Goal: Task Accomplishment & Management: Manage account settings

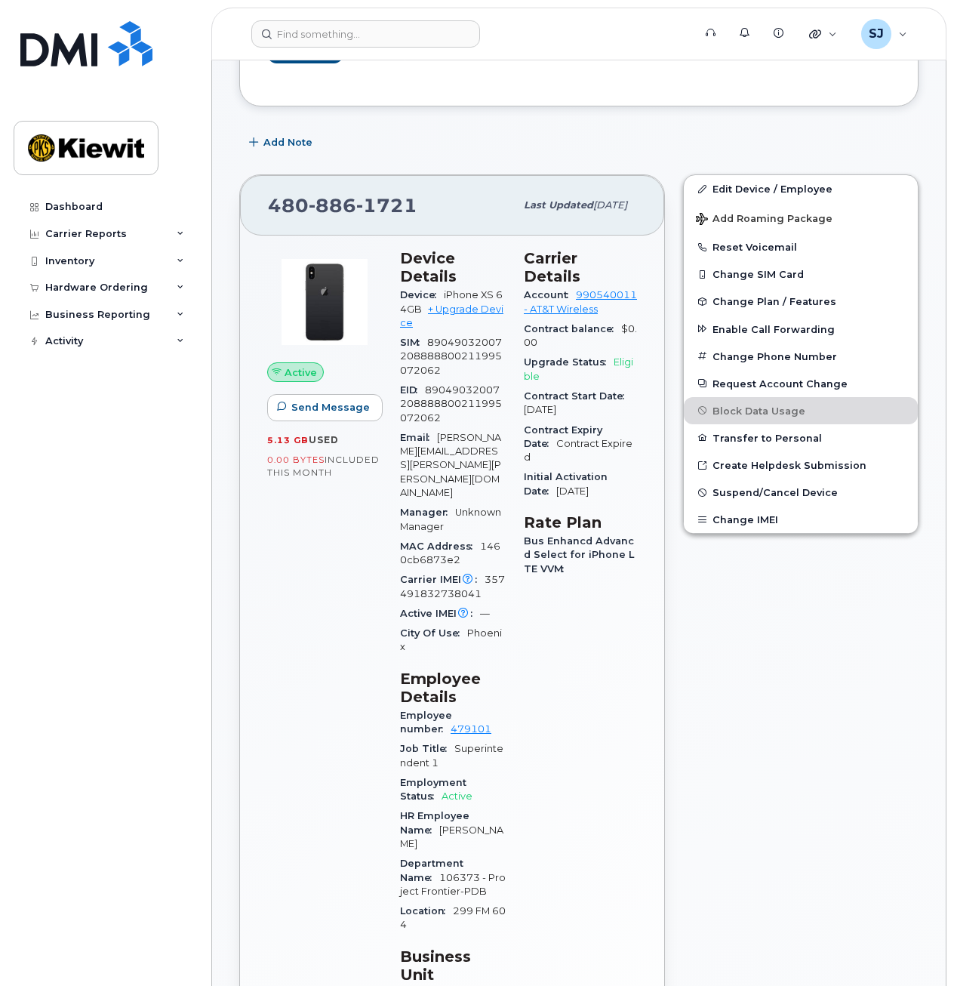
scroll to position [354, 0]
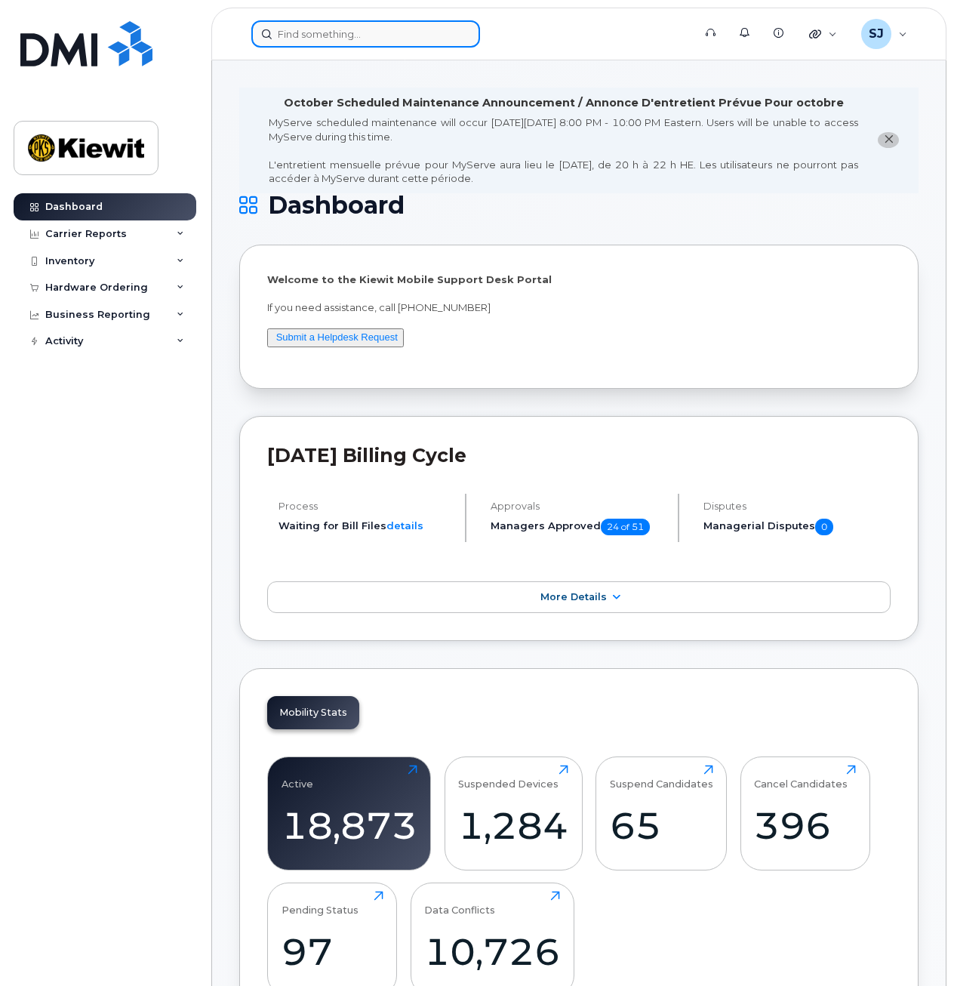
click at [328, 42] on input at bounding box center [365, 33] width 229 height 27
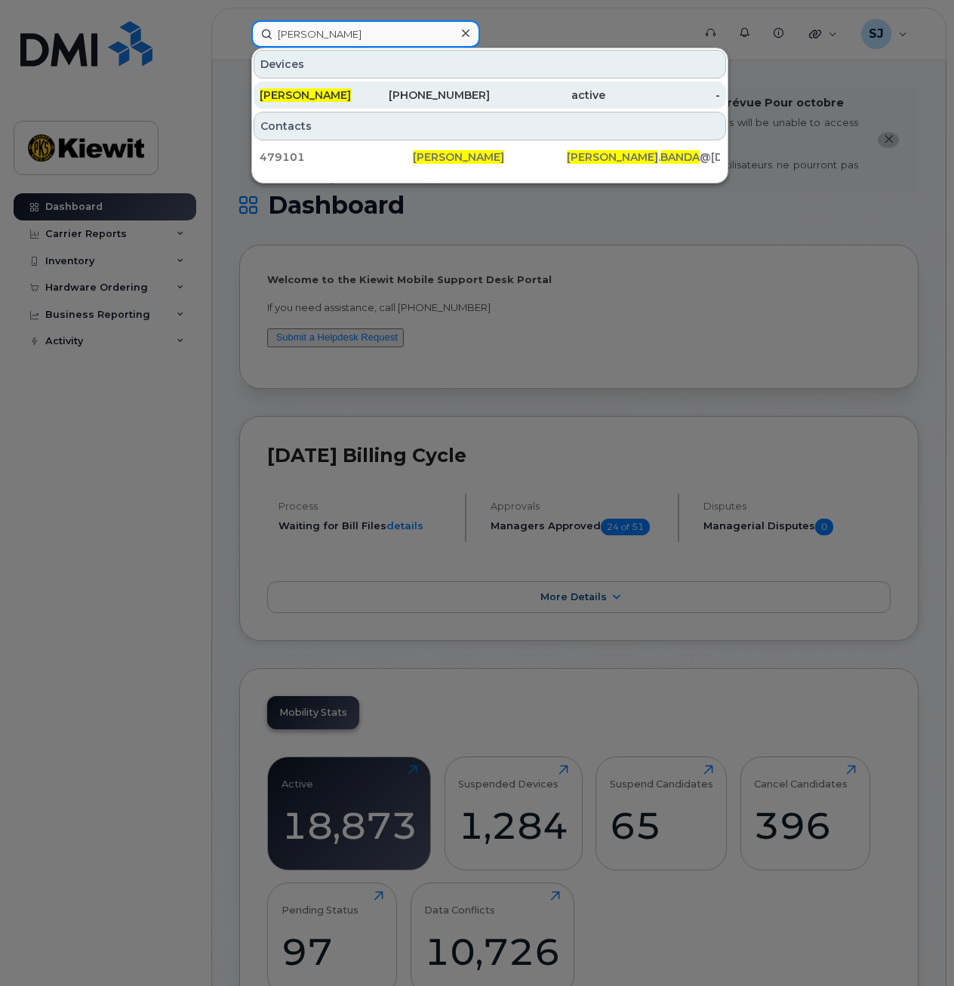
type input "jason banda"
click at [303, 87] on div "JASON BANDA" at bounding box center [317, 95] width 115 height 27
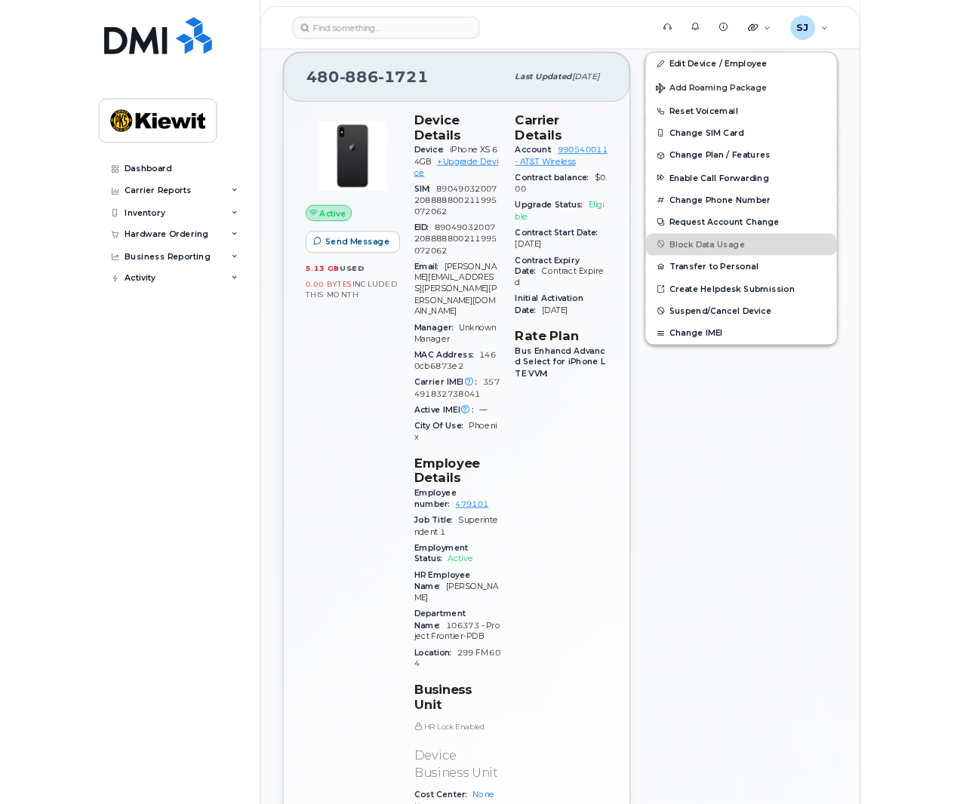
scroll to position [443, 0]
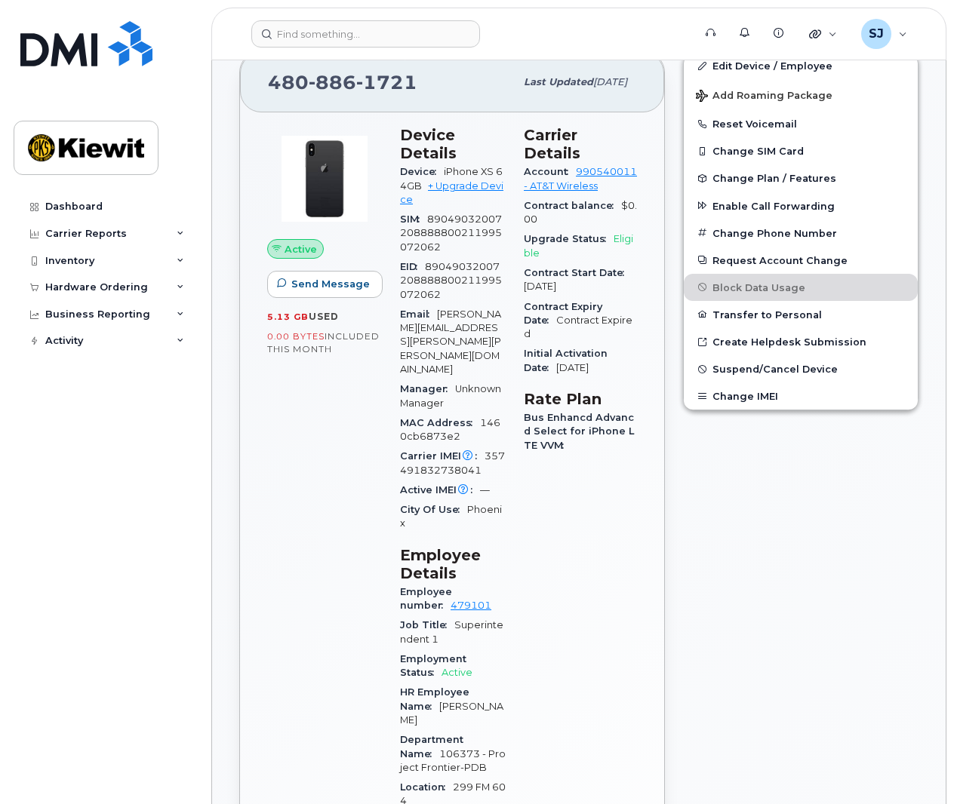
click at [73, 421] on div "Dashboard Carrier Reports Monthly Billing Data Daily Data Pooling Average Costi…" at bounding box center [107, 487] width 186 height 589
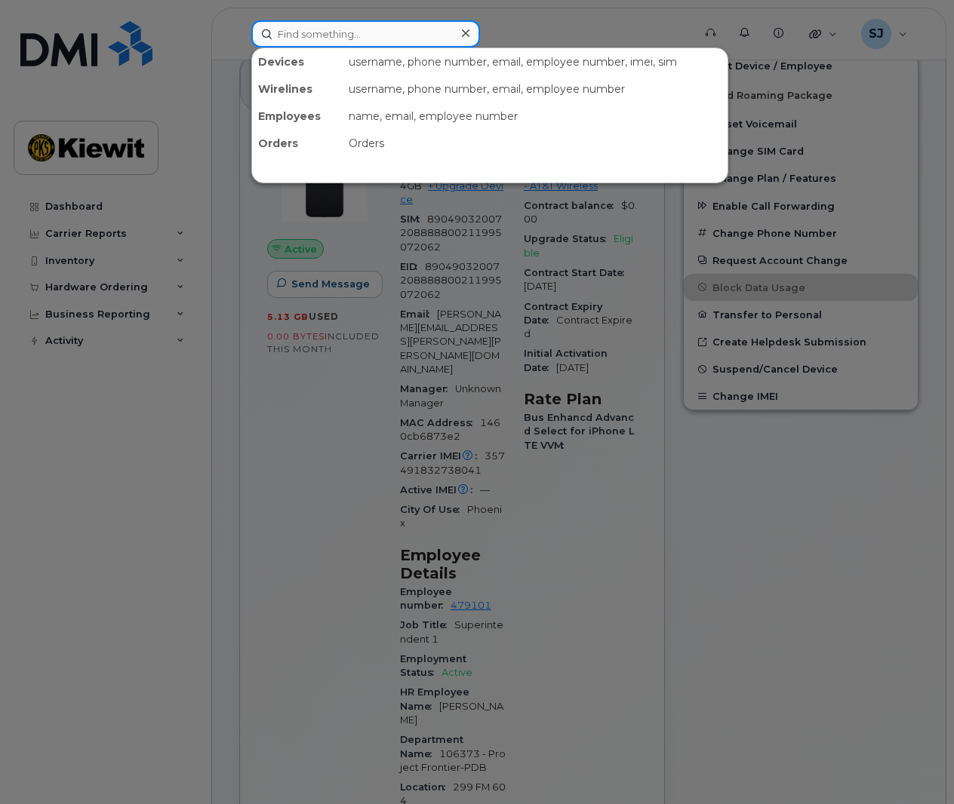
click at [355, 29] on input at bounding box center [365, 33] width 229 height 27
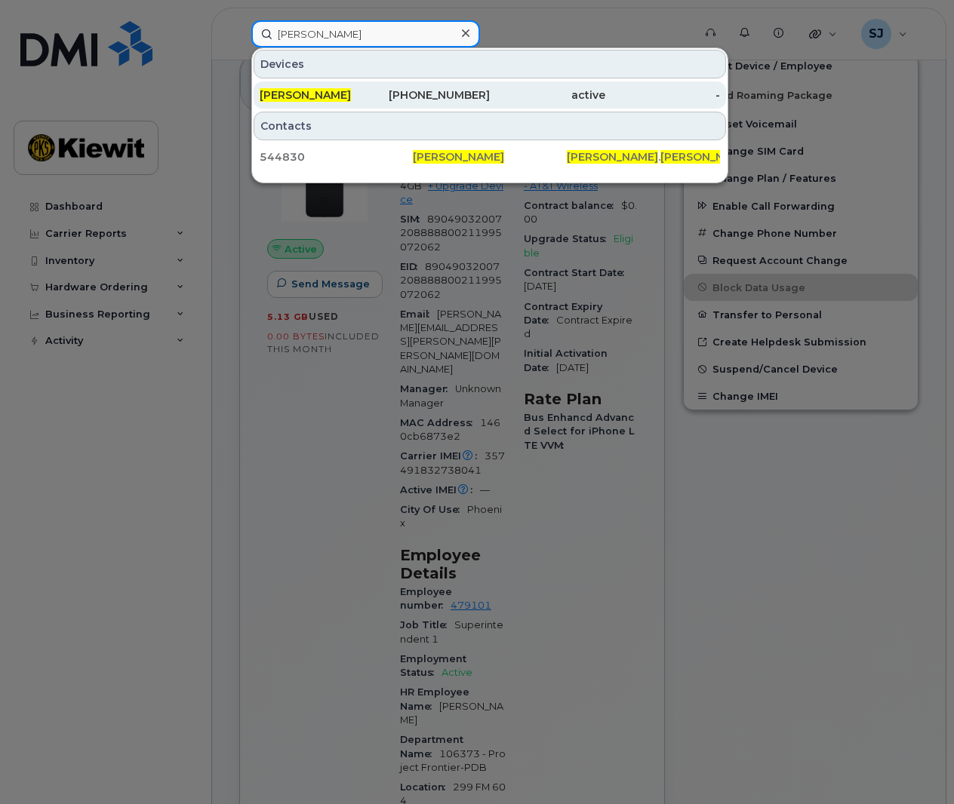
type input "Angela baker"
click at [348, 100] on div "[PERSON_NAME]" at bounding box center [317, 95] width 115 height 15
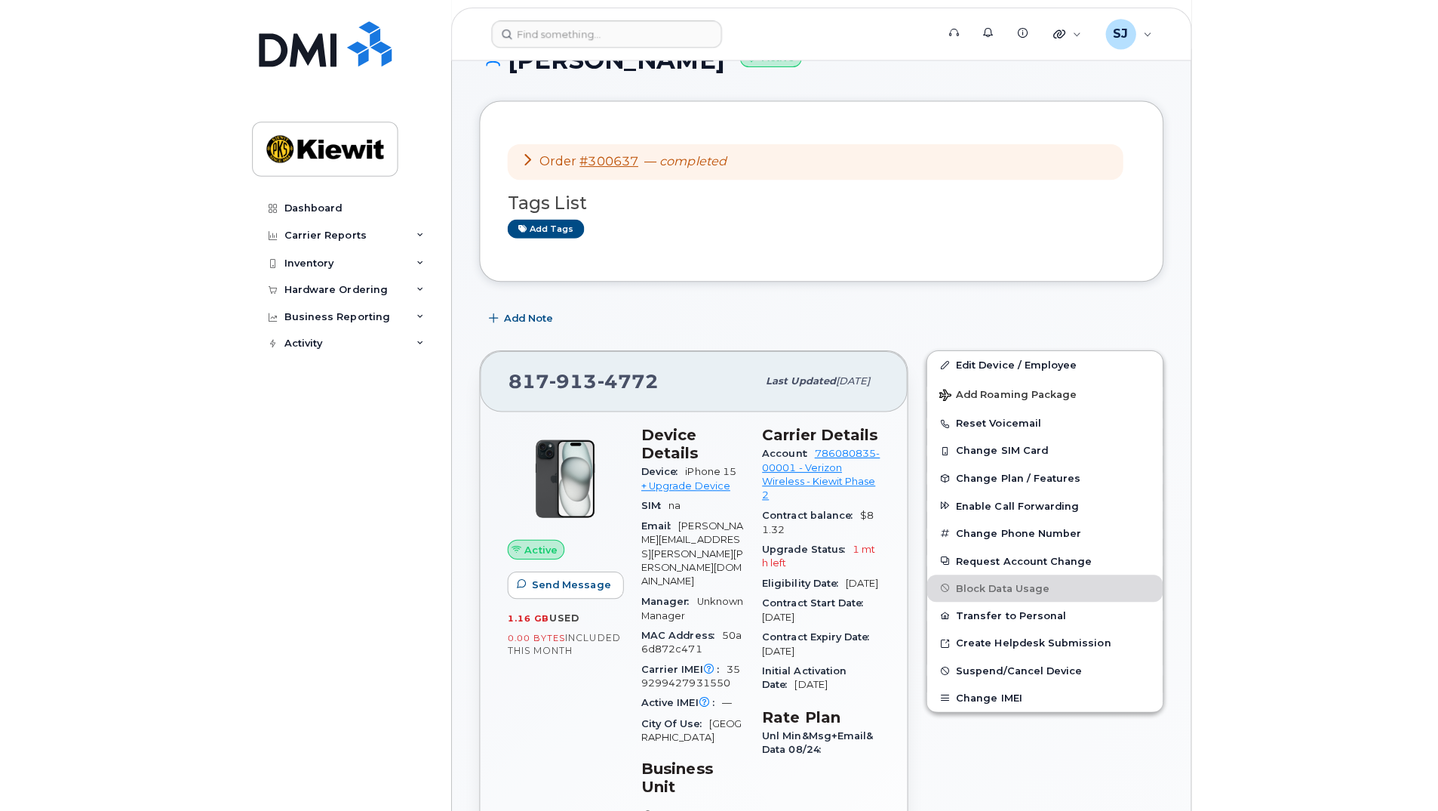
scroll to position [272, 0]
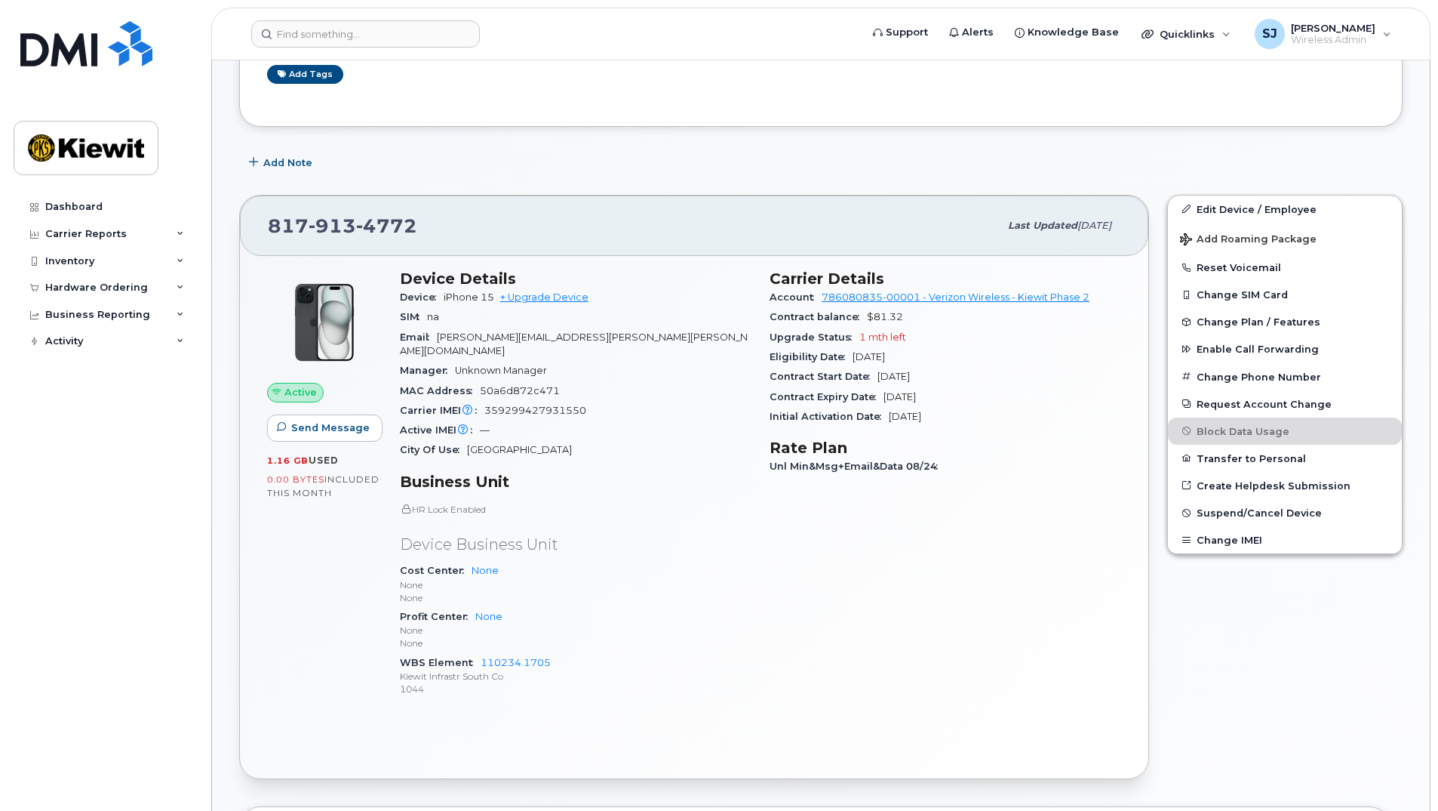
click at [913, 576] on div "Carrier Details Account 786080835-00001 - Verizon Wireless - [PERSON_NAME] Phas…" at bounding box center [946, 489] width 370 height 459
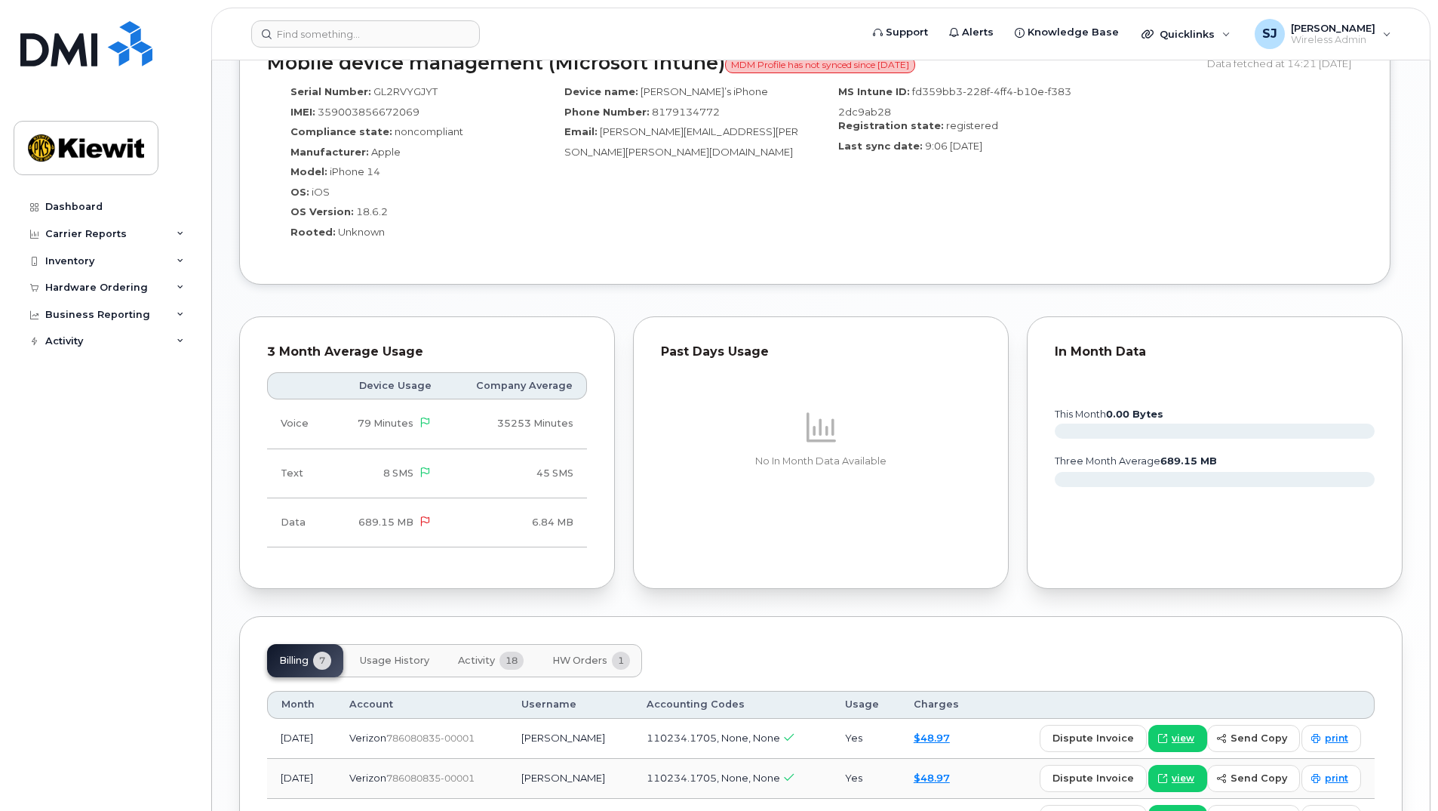
scroll to position [1087, 0]
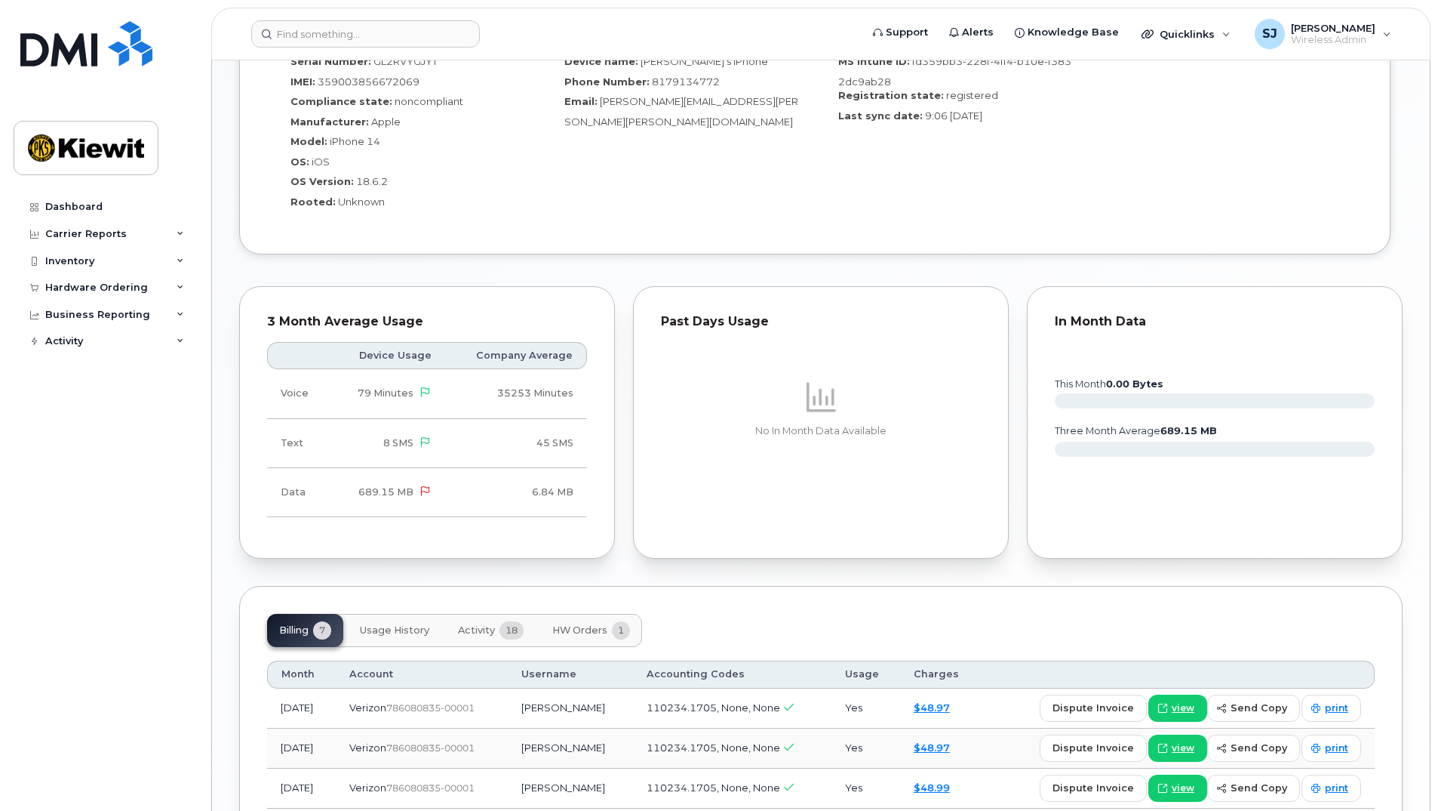
click at [953, 571] on div "Order #300637 — completed Tags List Add tags Add Note [PHONE_NUMBER] Last updat…" at bounding box center [821, 71] width 1164 height 1878
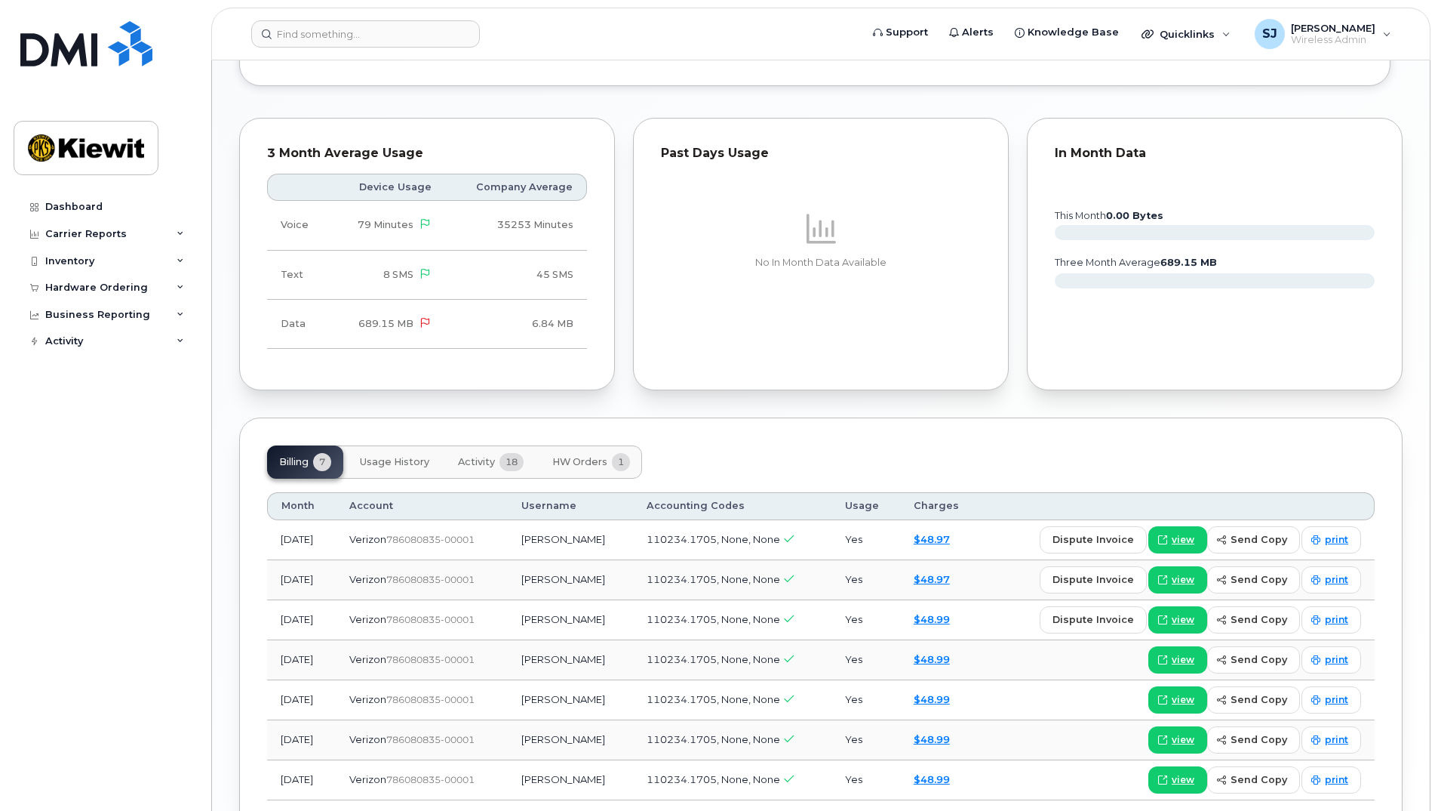
scroll to position [1268, 0]
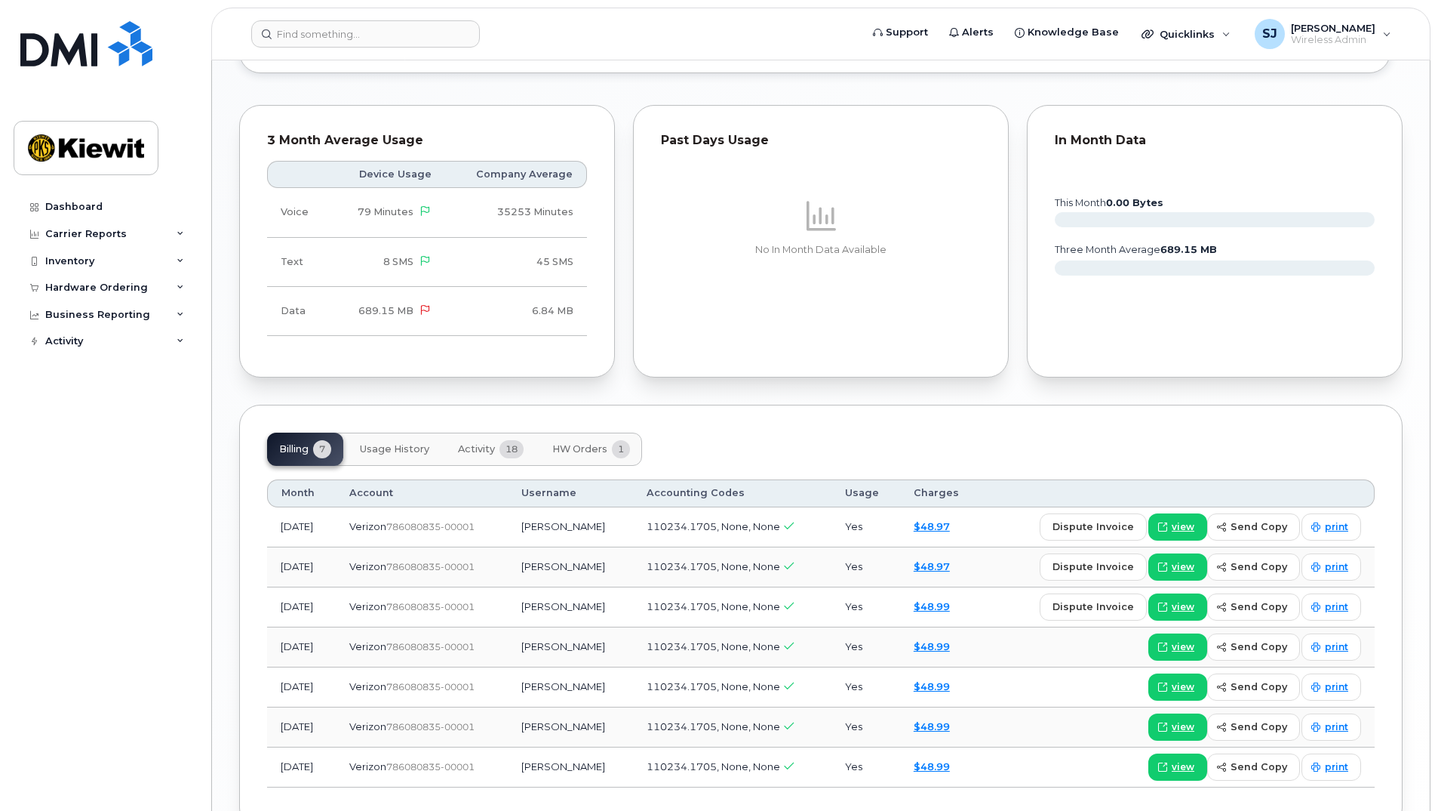
click at [651, 371] on div "Past Days Usage No In Month Data Available" at bounding box center [821, 241] width 394 height 291
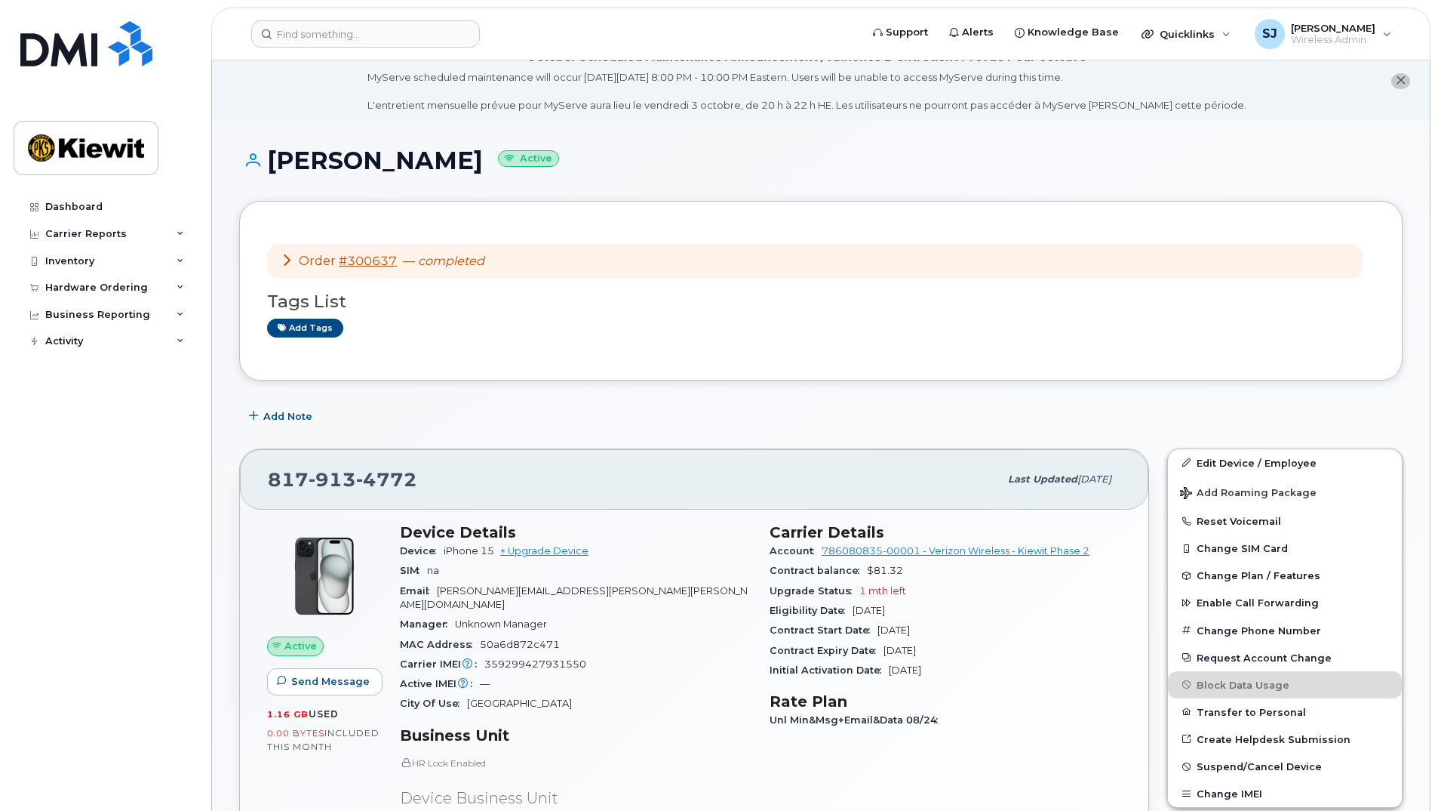
scroll to position [0, 0]
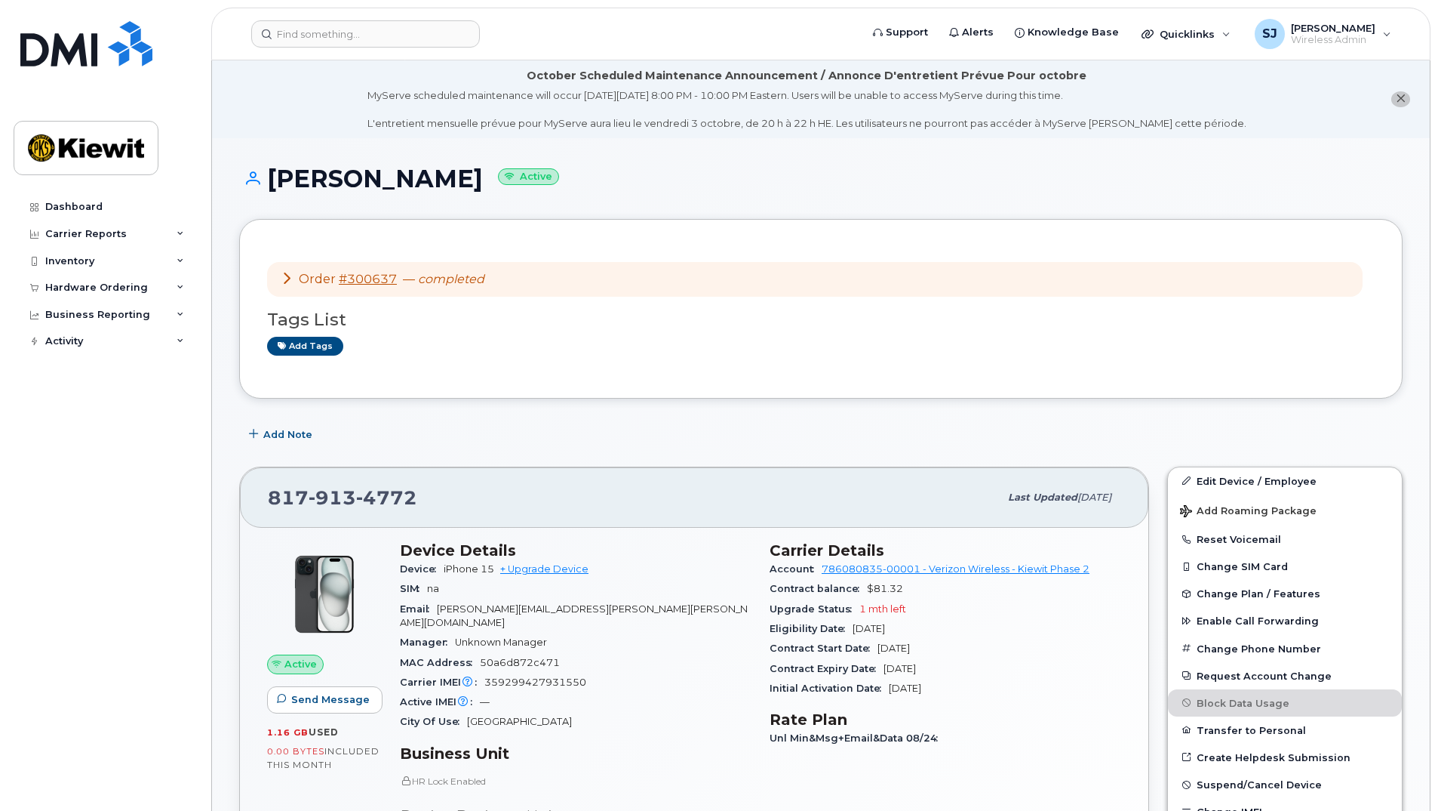
drag, startPoint x: 1121, startPoint y: 512, endPoint x: 1057, endPoint y: 399, distance: 130.1
click at [705, 170] on h1 "[PERSON_NAME] Active" at bounding box center [821, 178] width 1164 height 26
click at [654, 672] on div "Carrier IMEI Carrier IMEI is reported during the last billing cycle or change o…" at bounding box center [576, 682] width 352 height 20
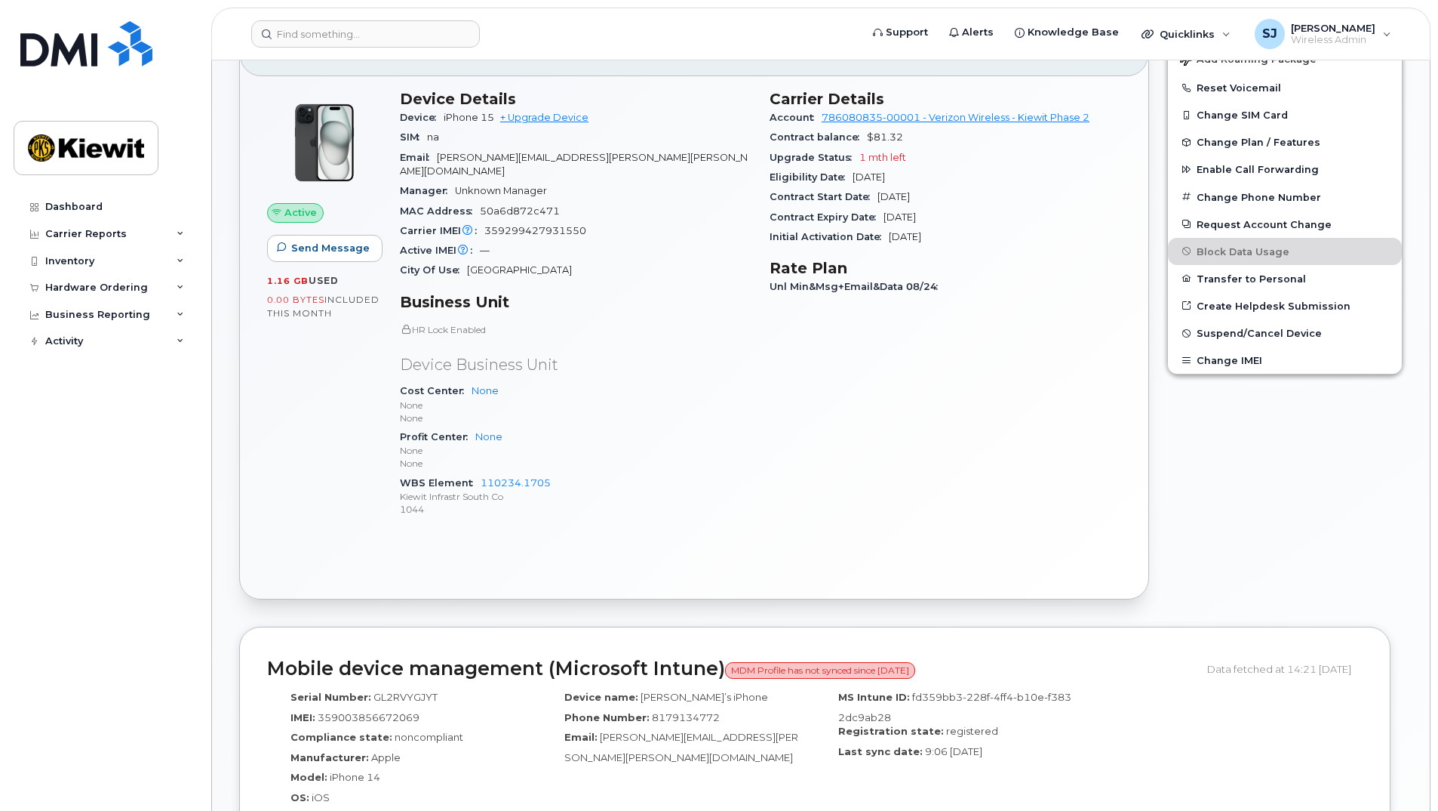
scroll to position [453, 0]
click at [675, 442] on p "None" at bounding box center [576, 448] width 352 height 13
click at [953, 185] on div "[PERSON_NAME] Active Order #300637 — completed Tags List Add tags Add Note [PHO…" at bounding box center [821, 678] width 1218 height 1986
click at [953, 186] on div "Edit Device / Employee Add Roaming Package Reset Voicemail Change SIM Card Chan…" at bounding box center [1285, 306] width 254 height 602
